Goal: Check status: Check status

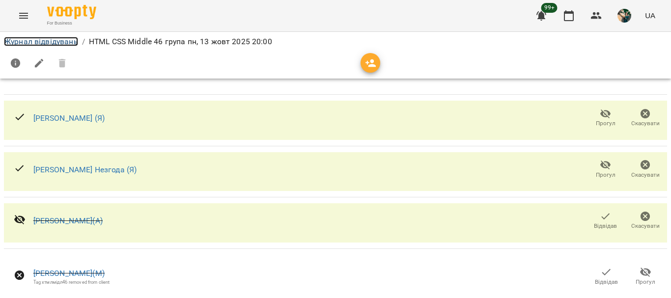
click at [69, 44] on link "Журнал відвідувань" at bounding box center [41, 41] width 74 height 9
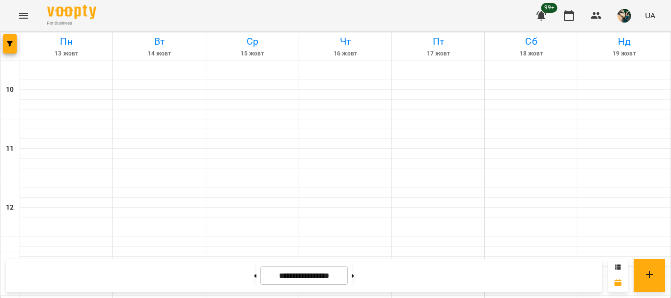
scroll to position [524, 0]
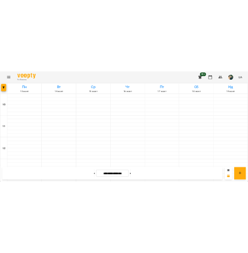
scroll to position [475, 0]
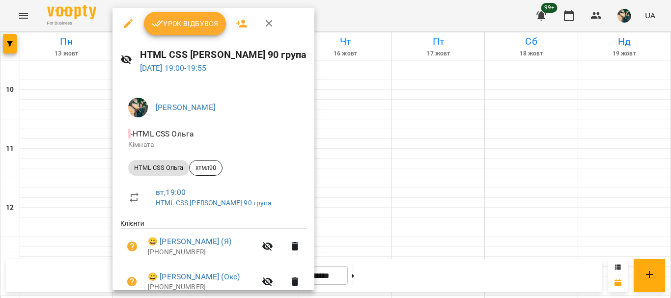
click at [174, 25] on span "Урок відбувся" at bounding box center [185, 24] width 67 height 12
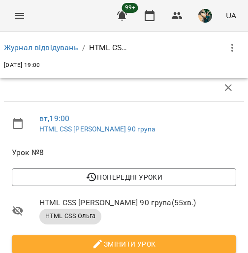
scroll to position [600, 0]
click at [22, 47] on link "Журнал відвідувань" at bounding box center [41, 47] width 74 height 9
